Goal: Transaction & Acquisition: Purchase product/service

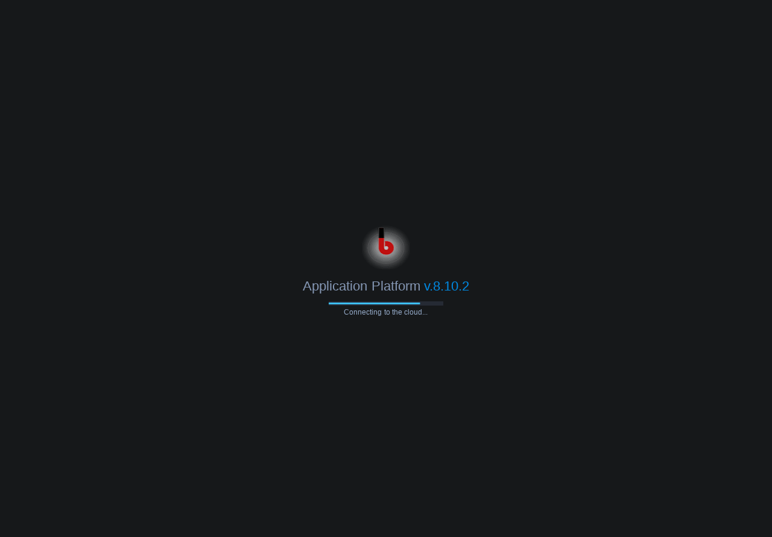
click at [215, 194] on body "Application Platform v.8.10.2 Connecting to the cloud..." at bounding box center [386, 268] width 772 height 537
click at [151, 154] on body "Application Platform v.8.10.2 Connecting to the cloud..." at bounding box center [386, 268] width 772 height 537
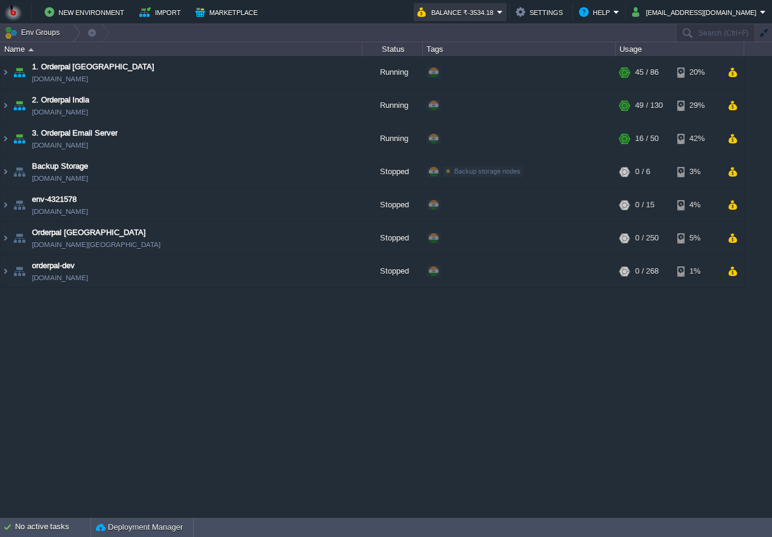
click at [497, 17] on button "Balance ₹-3534.18" at bounding box center [457, 12] width 80 height 14
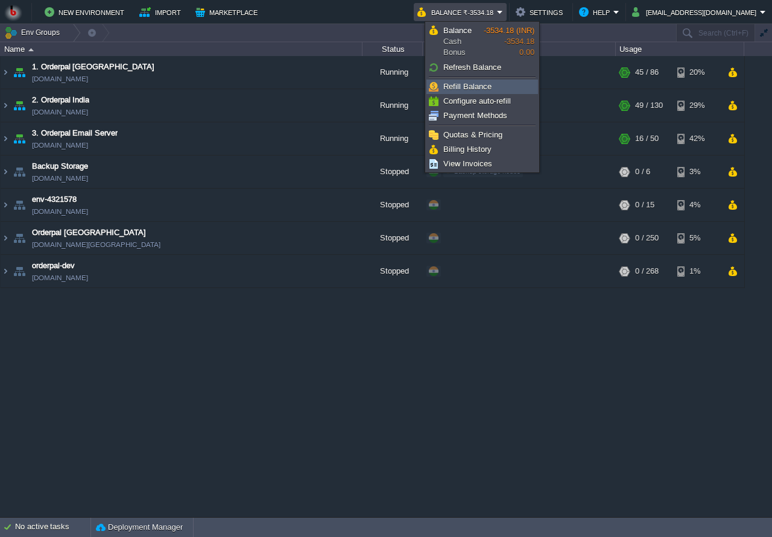
click at [466, 86] on span "Refill Balance" at bounding box center [467, 86] width 48 height 9
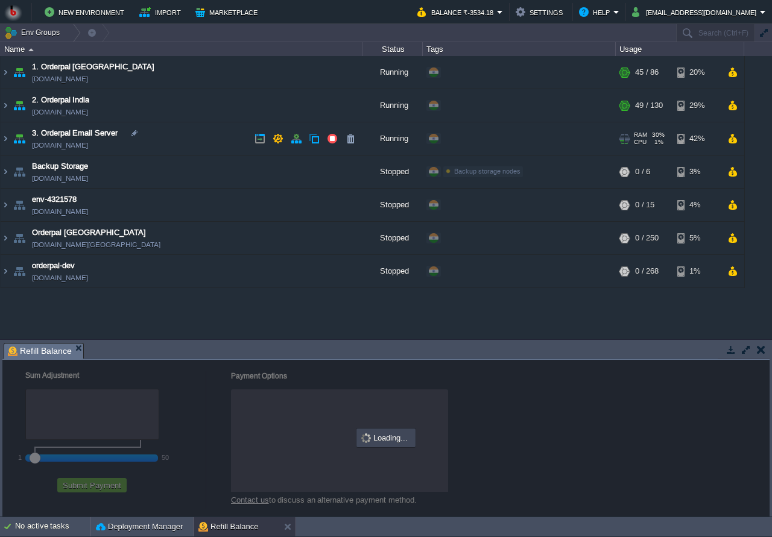
checkbox input "true"
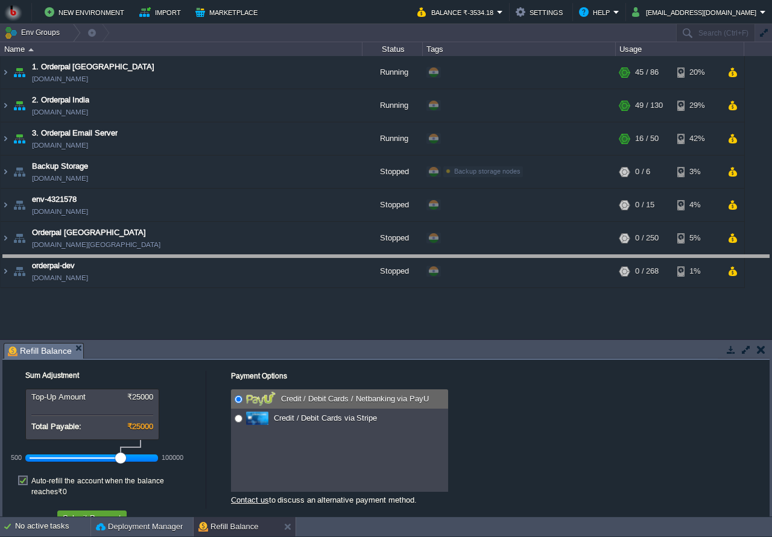
drag, startPoint x: 289, startPoint y: 355, endPoint x: 288, endPoint y: 265, distance: 89.3
click at [288, 265] on body "New Environment Import Marketplace Bonus ₹0.00 Upgrade Account Balance ₹-3534.1…" at bounding box center [386, 268] width 772 height 537
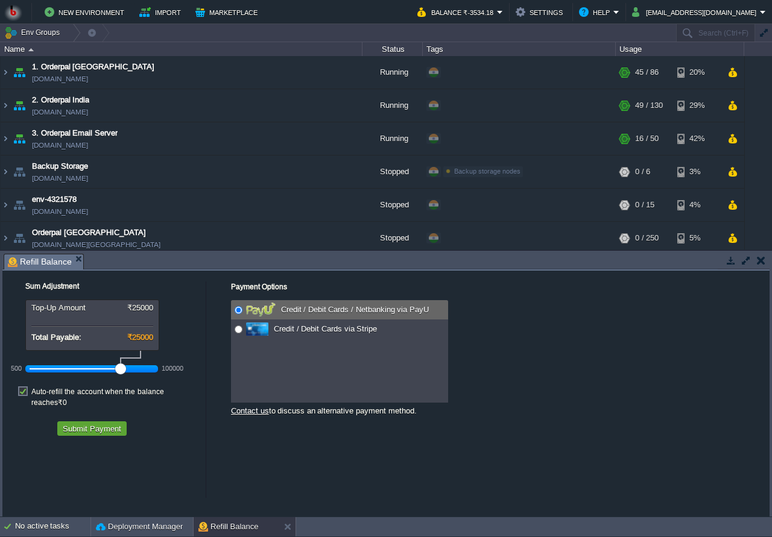
click at [71, 365] on div at bounding box center [92, 369] width 125 height 11
click at [78, 369] on div at bounding box center [92, 369] width 125 height 11
click at [98, 428] on div "Sum Adjustment Top-Up Amount ₹5000 Total Payable: ₹5000 500 100000 Auto-refill …" at bounding box center [103, 356] width 203 height 171
click at [102, 423] on button "Submit Payment" at bounding box center [92, 428] width 66 height 11
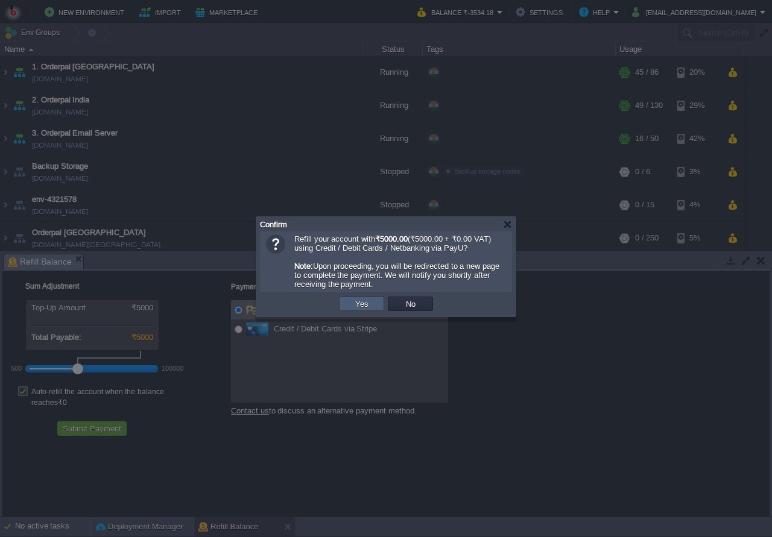
click at [376, 308] on td "Yes" at bounding box center [361, 304] width 45 height 14
